Goal: Task Accomplishment & Management: Manage account settings

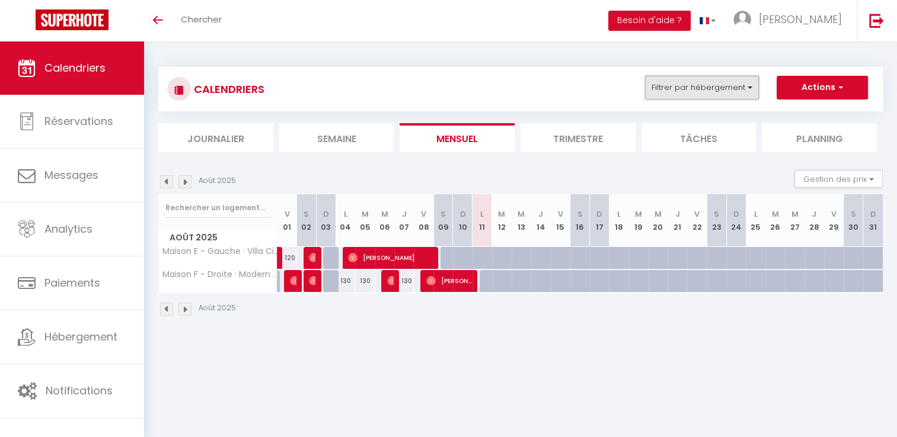
click at [681, 83] on button "Filtrer par hébergement" at bounding box center [702, 88] width 114 height 24
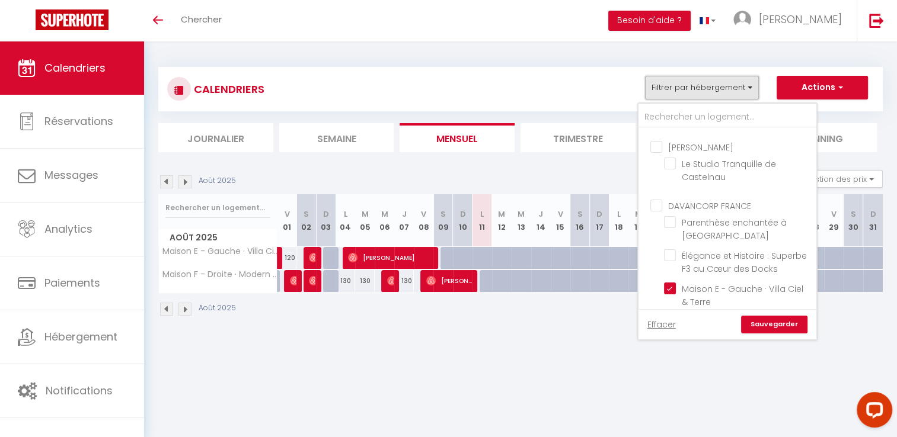
scroll to position [972, 0]
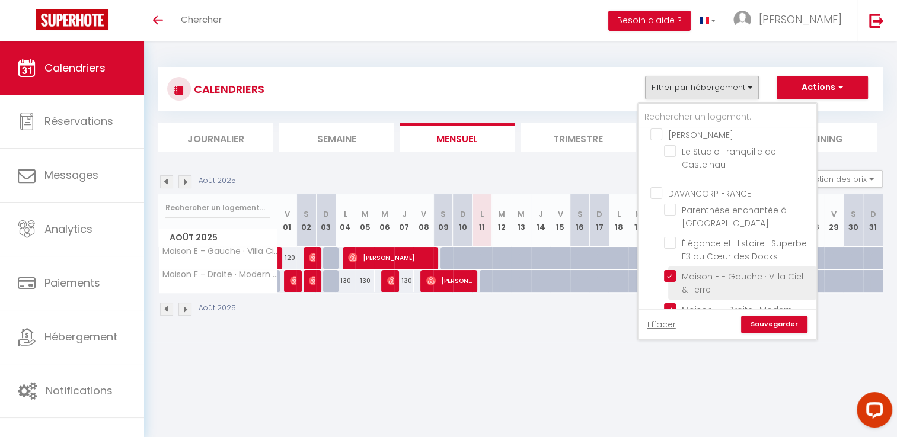
click at [666, 270] on input "Maison E - Gauche · Villa Ciel & Terre" at bounding box center [738, 276] width 148 height 12
checkbox input "false"
click at [673, 304] on input "Maison F - Droite · Modern Serenity Villa" at bounding box center [738, 310] width 148 height 12
checkbox input "false"
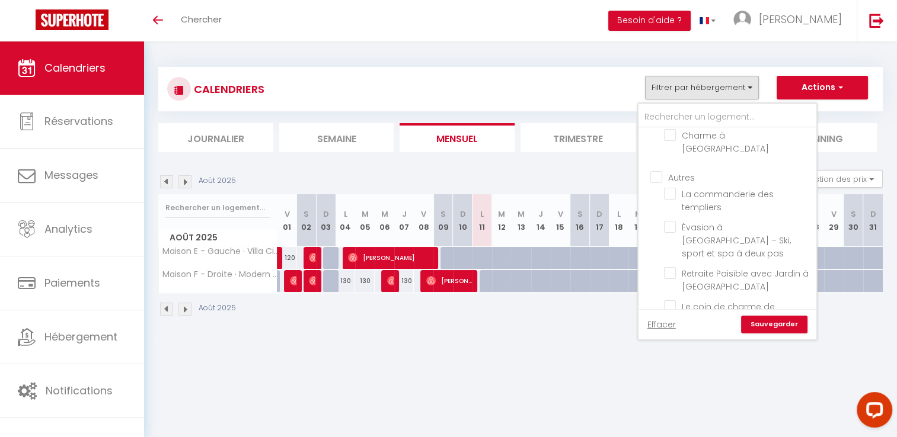
scroll to position [1214, 0]
click at [774, 323] on link "Sauvegarder" at bounding box center [774, 325] width 66 height 18
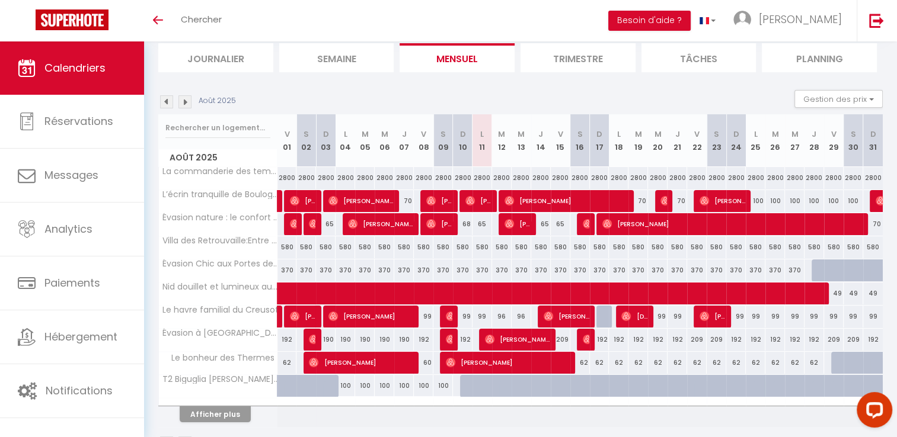
scroll to position [0, 0]
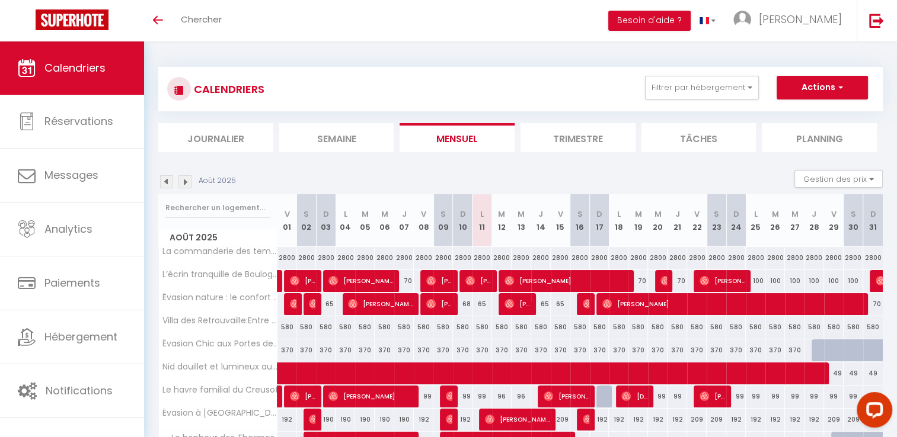
click at [346, 132] on li "Semaine" at bounding box center [336, 137] width 115 height 29
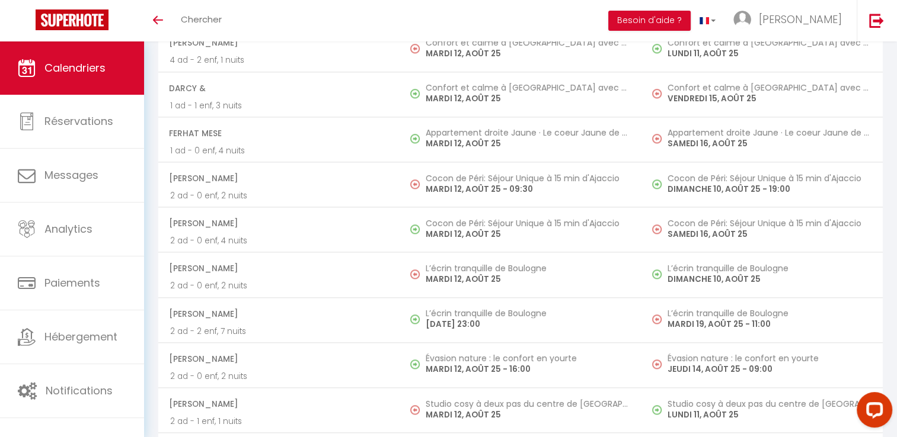
scroll to position [1300, 0]
